Goal: Information Seeking & Learning: Learn about a topic

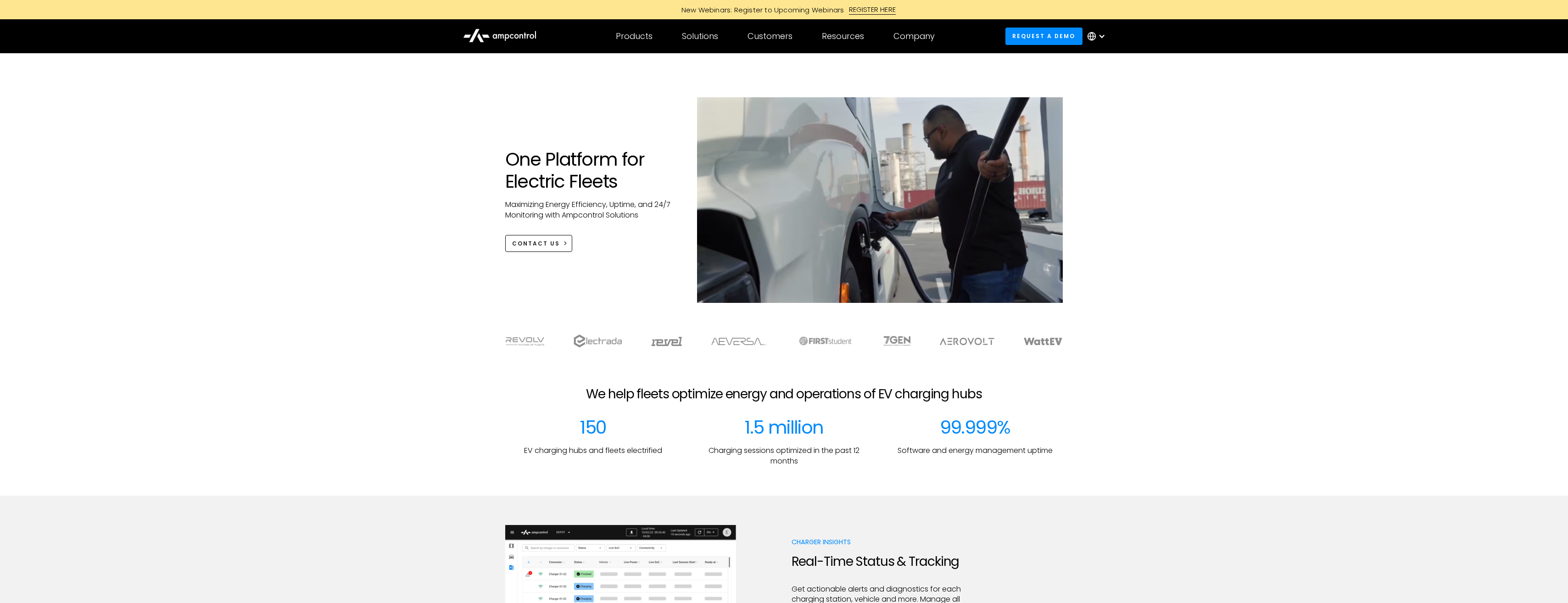
click at [303, 263] on div "One Platform for Electric Fleets Maximizing Energy Efficiency, Uptime, and 24/7…" at bounding box center [784, 187] width 1568 height 268
drag, startPoint x: 508, startPoint y: 153, endPoint x: 635, endPoint y: 179, distance: 129.6
click at [635, 179] on h1 "One Platform for Electric Fleets" at bounding box center [592, 170] width 174 height 44
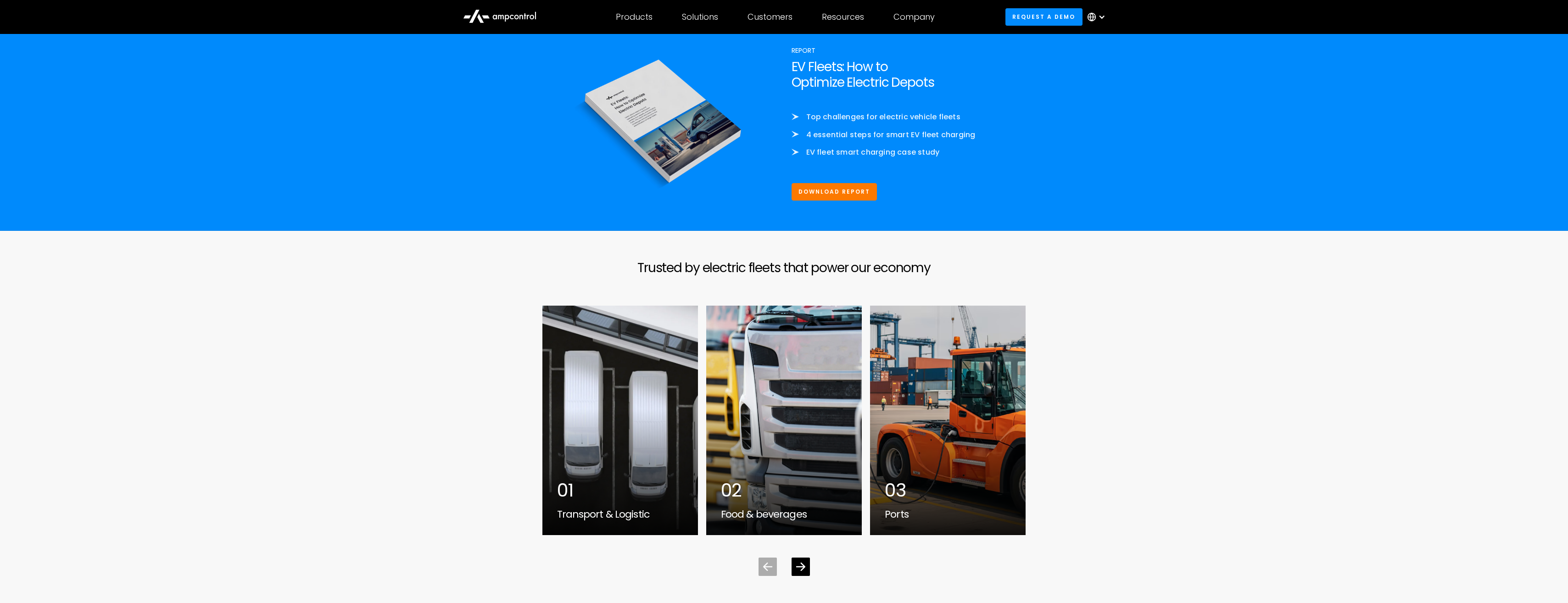
scroll to position [2478, 0]
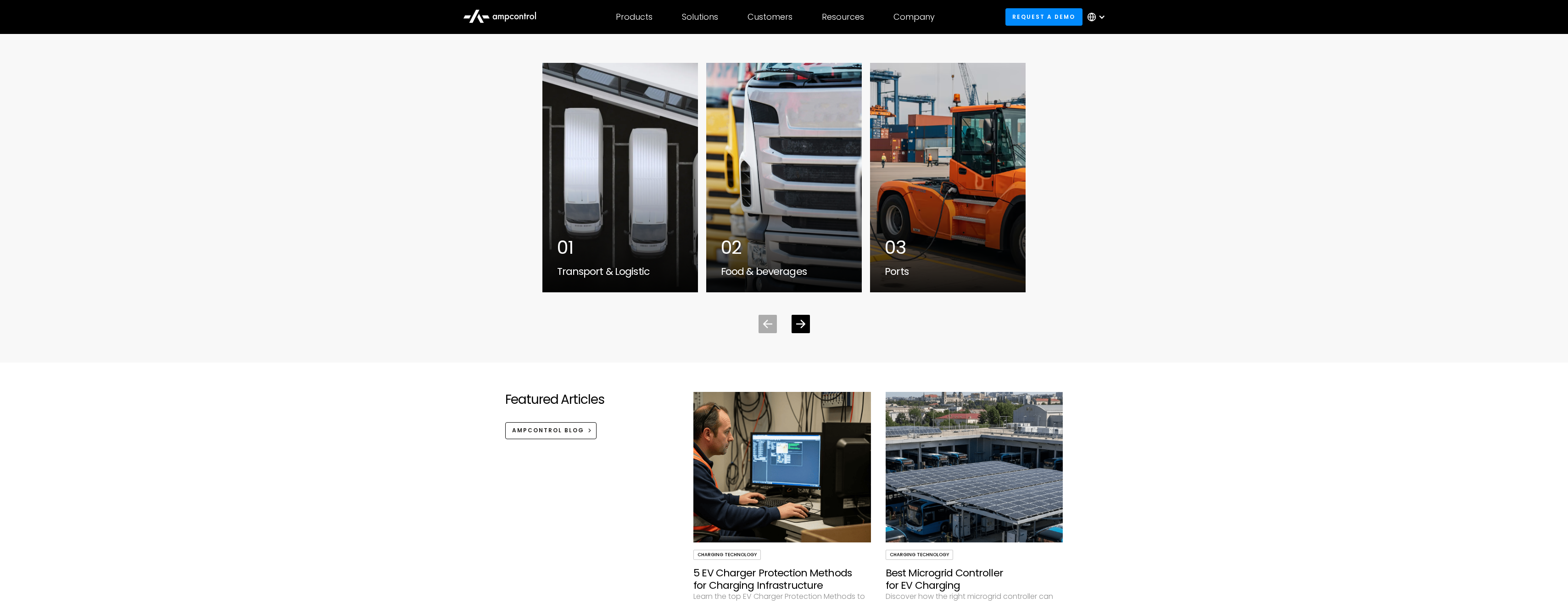
click at [623, 238] on div "01" at bounding box center [620, 247] width 126 height 22
